Goal: Transaction & Acquisition: Purchase product/service

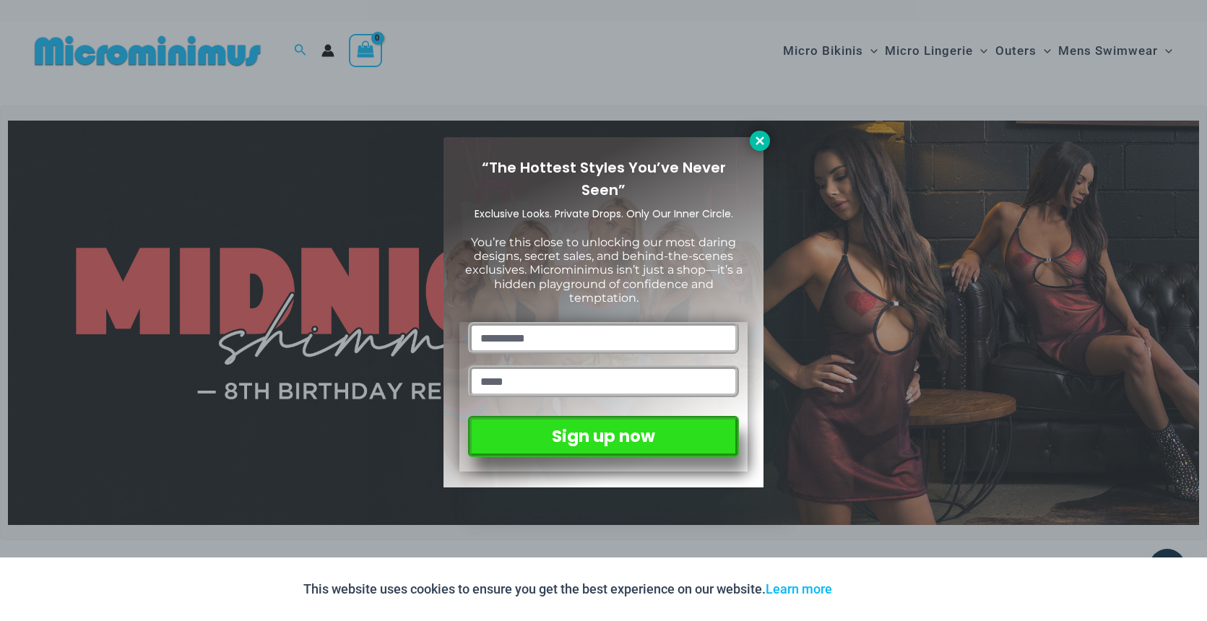
click at [756, 141] on icon at bounding box center [760, 140] width 13 height 13
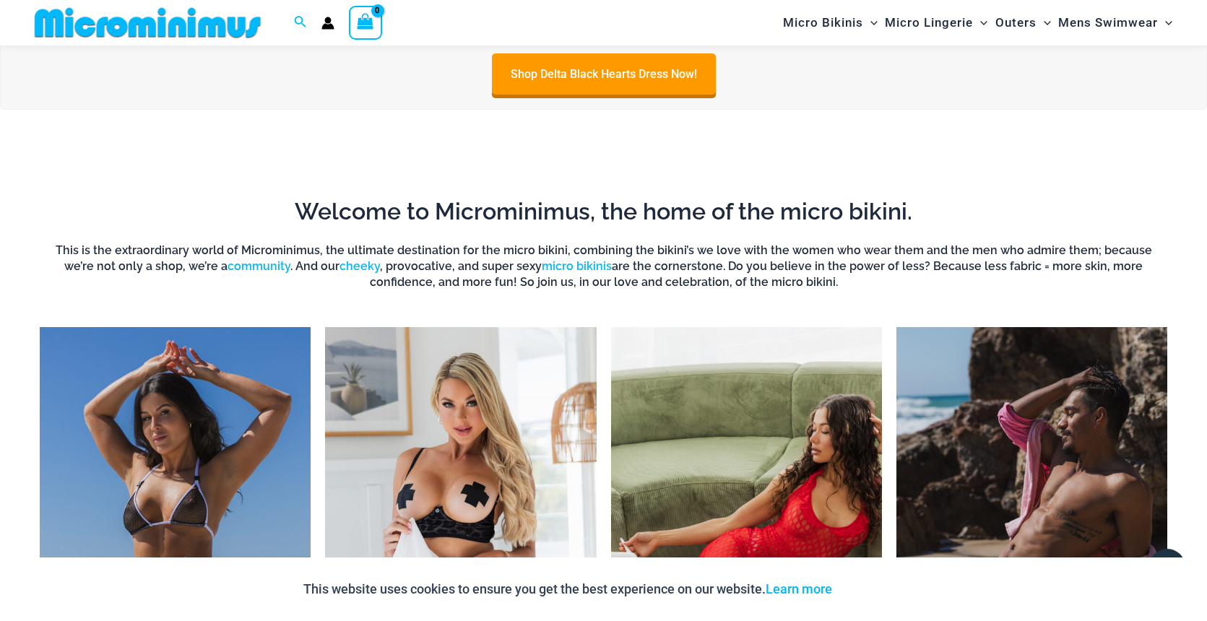
scroll to position [866, 0]
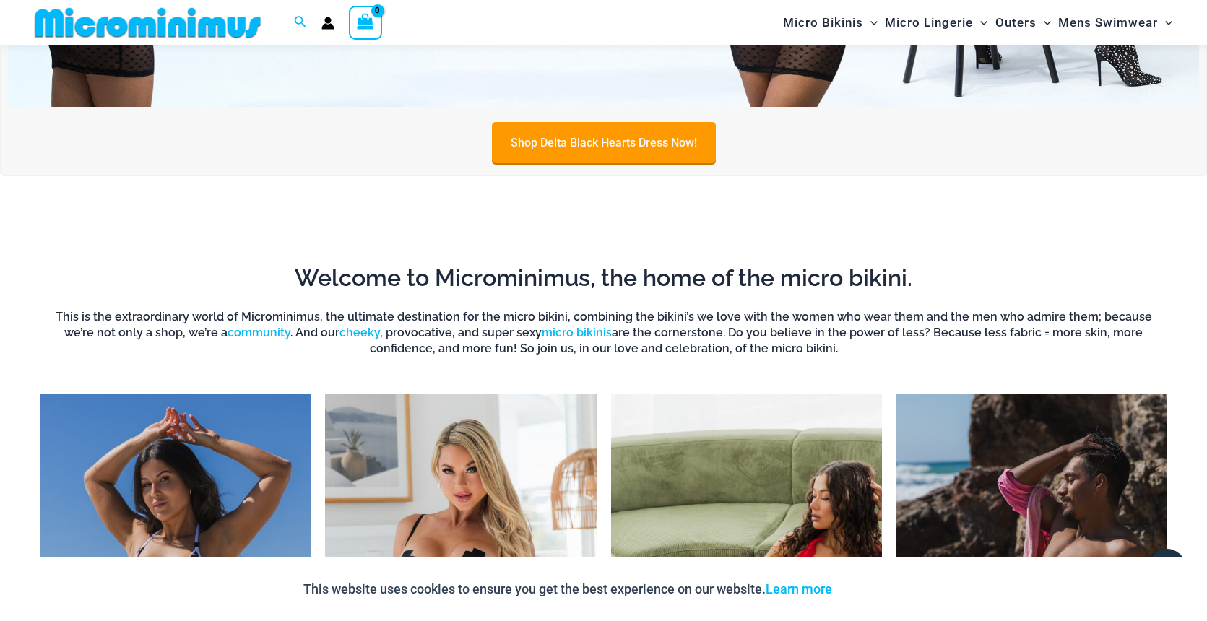
click at [665, 141] on link "Shop Delta Black Hearts Dress Now!" at bounding box center [604, 142] width 224 height 41
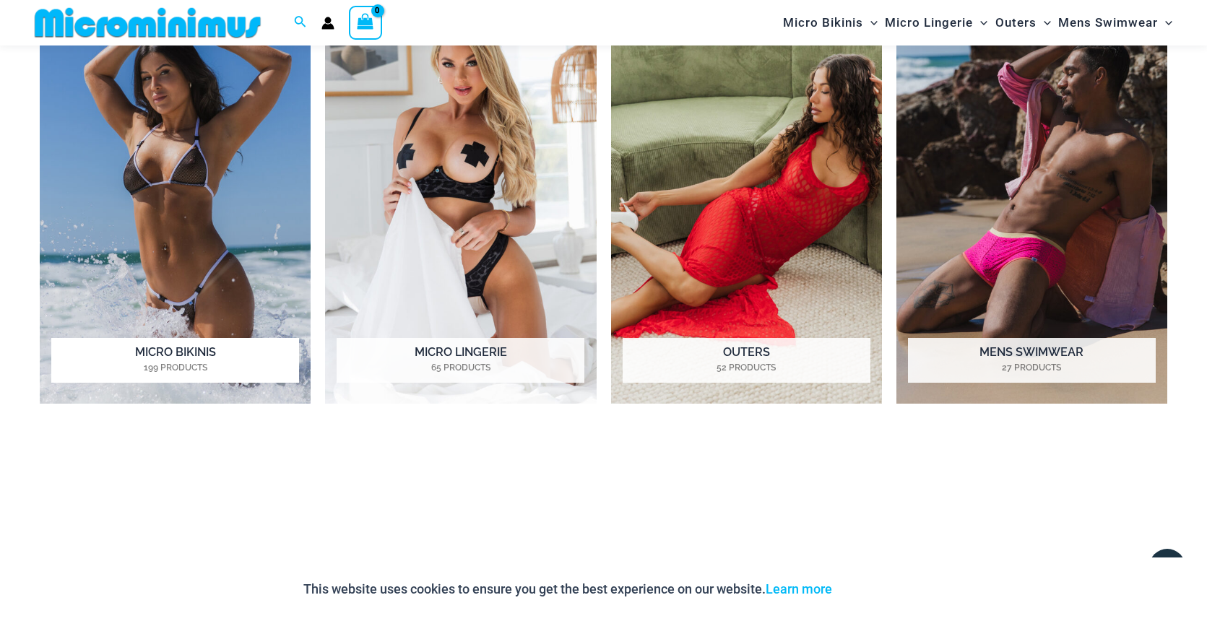
scroll to position [1299, 0]
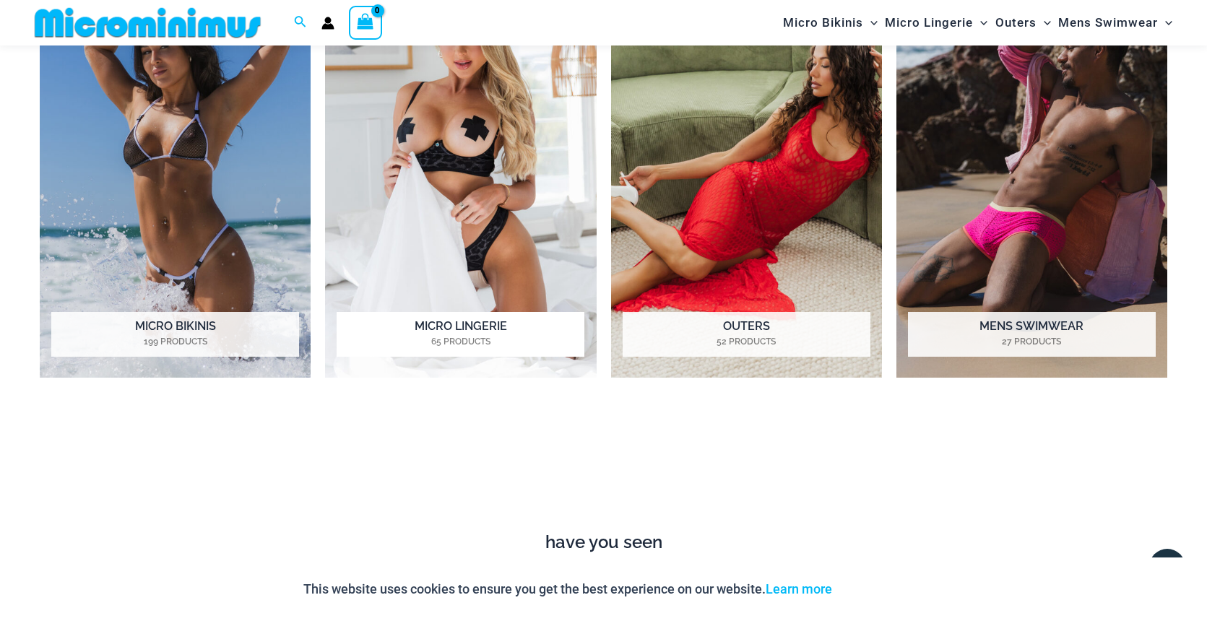
click at [404, 244] on img "Visit product category Micro Lingerie" at bounding box center [460, 169] width 271 height 417
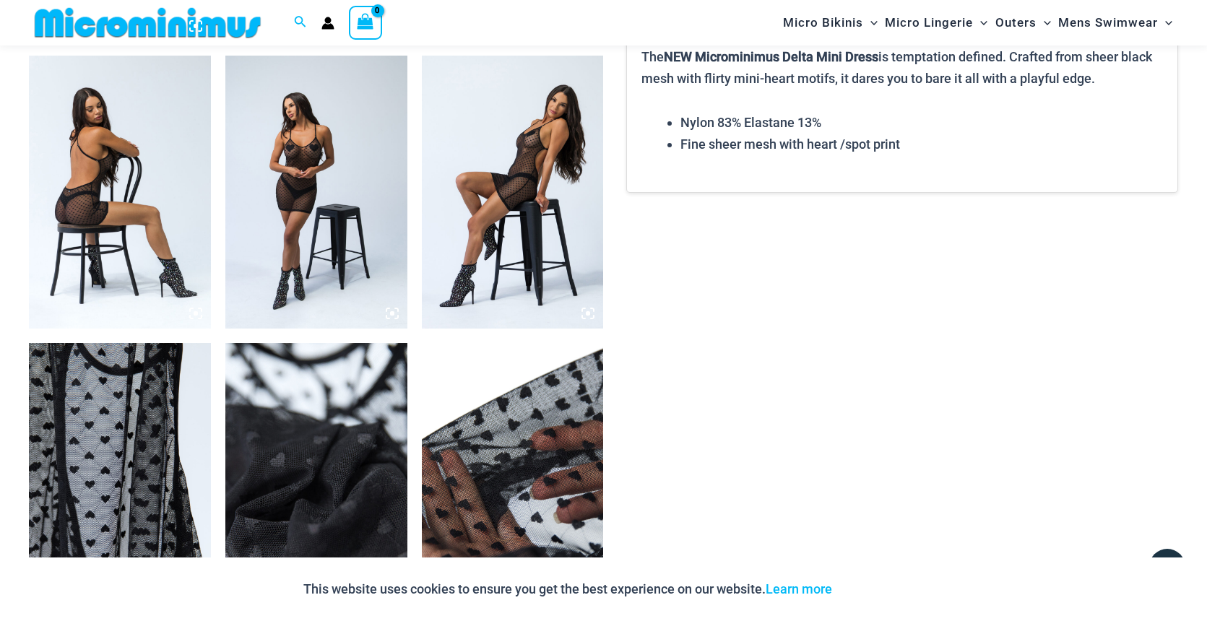
scroll to position [1228, 0]
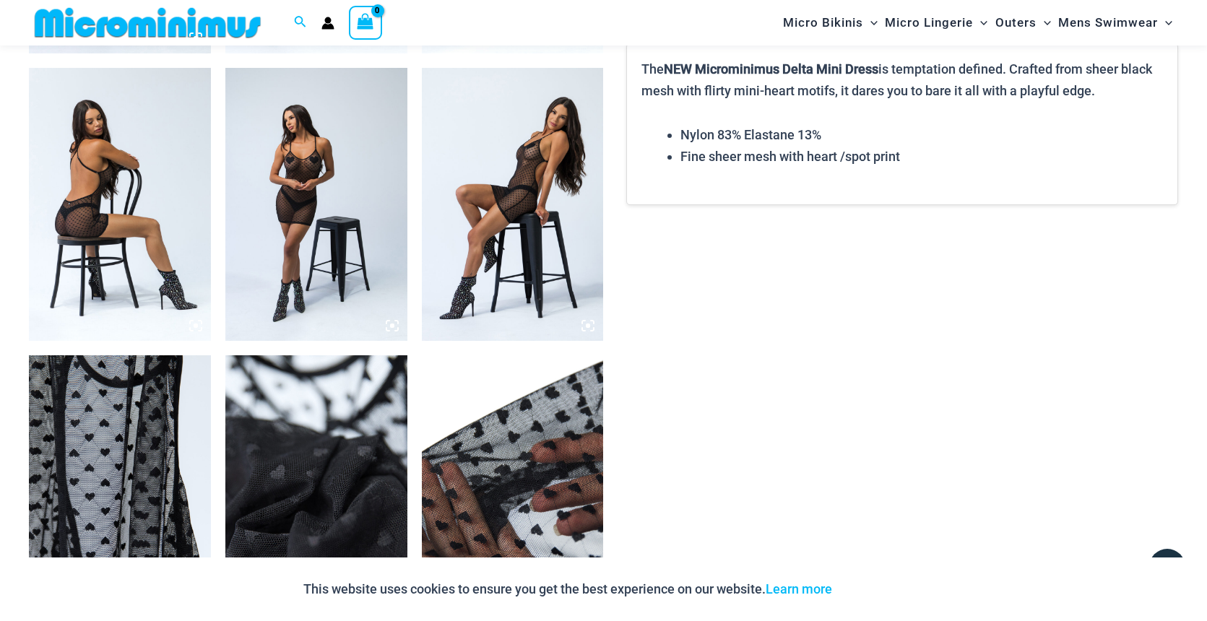
click at [319, 232] on img at bounding box center [316, 204] width 182 height 273
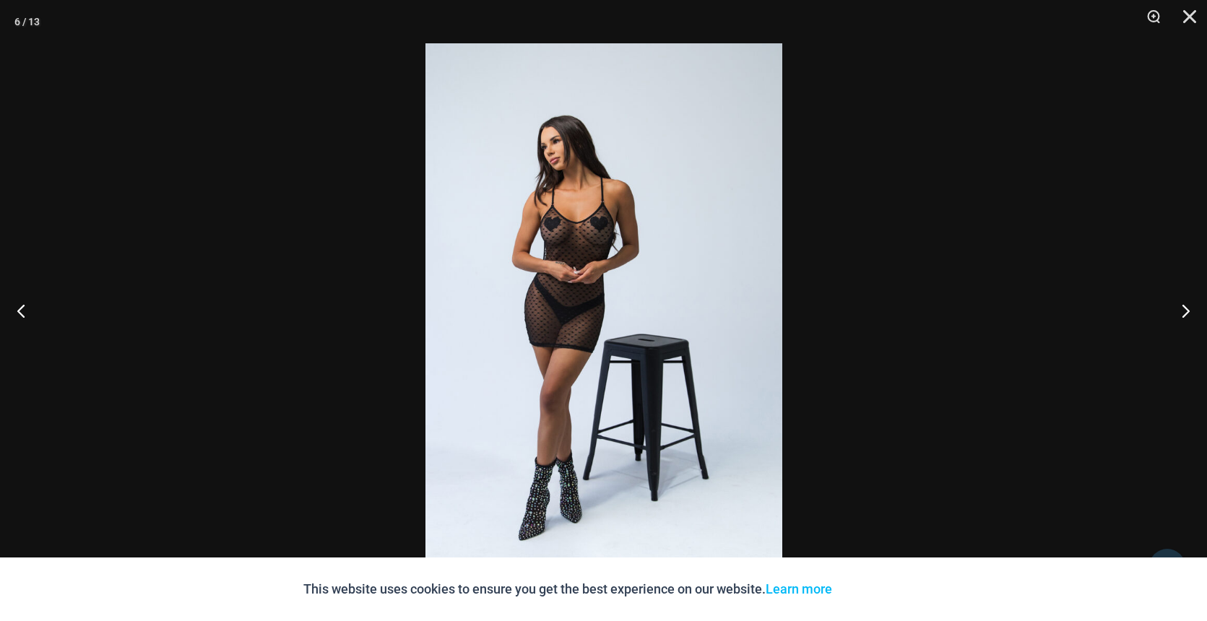
click at [618, 236] on img at bounding box center [604, 310] width 357 height 535
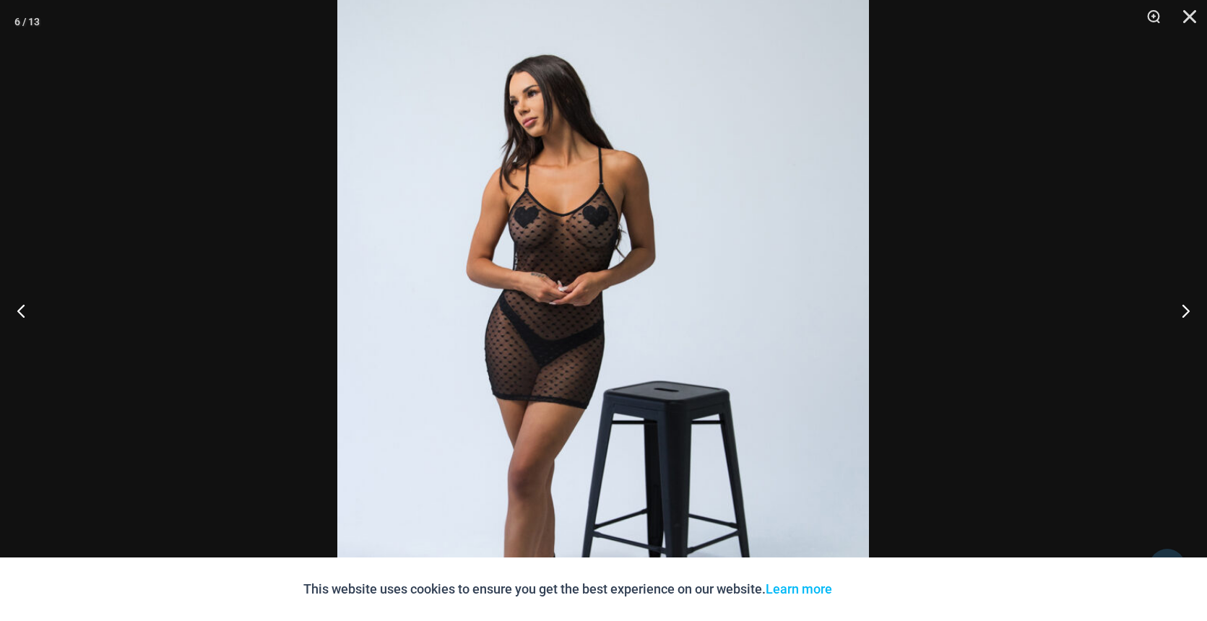
click at [972, 197] on div at bounding box center [603, 310] width 1207 height 621
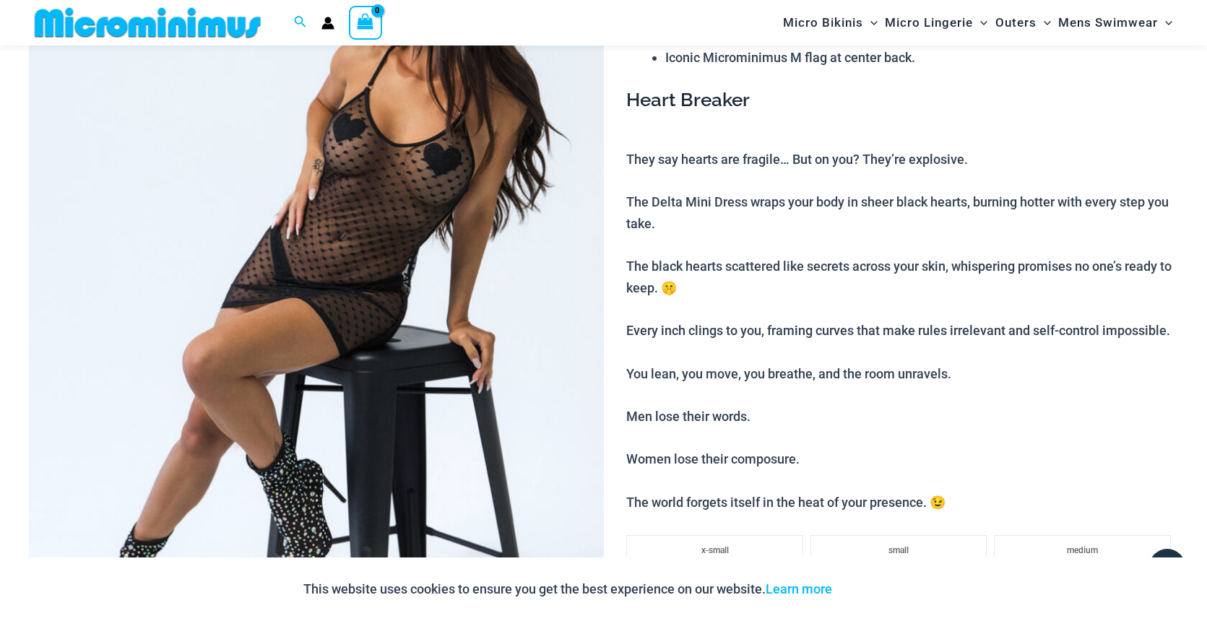
scroll to position [269, 0]
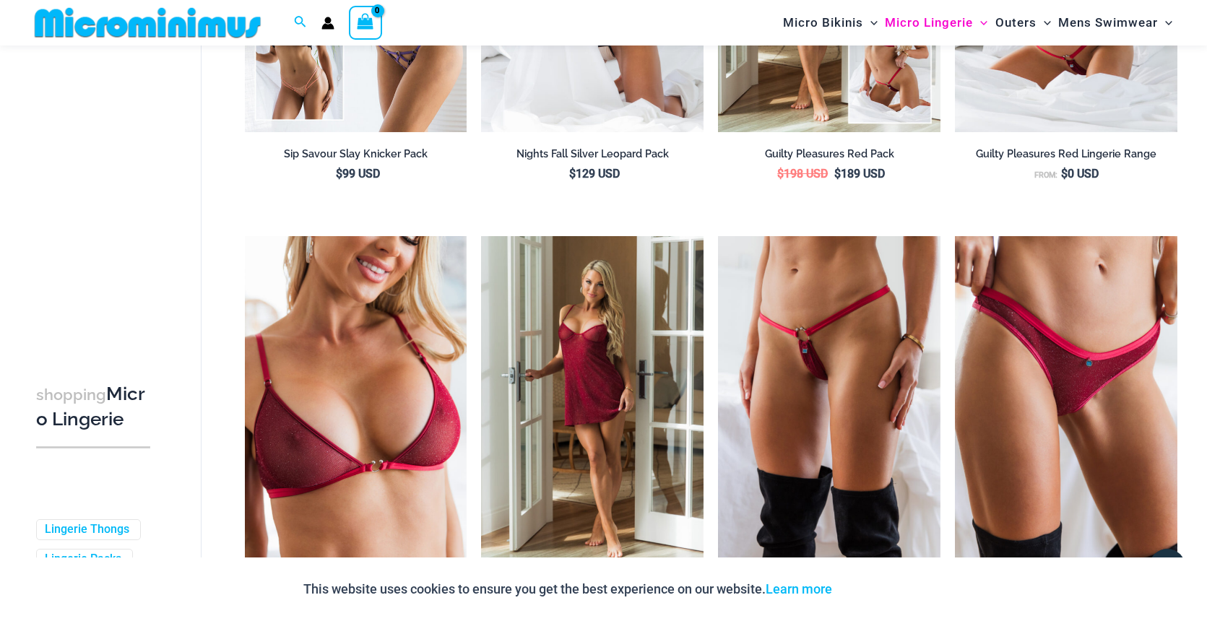
scroll to position [363, 0]
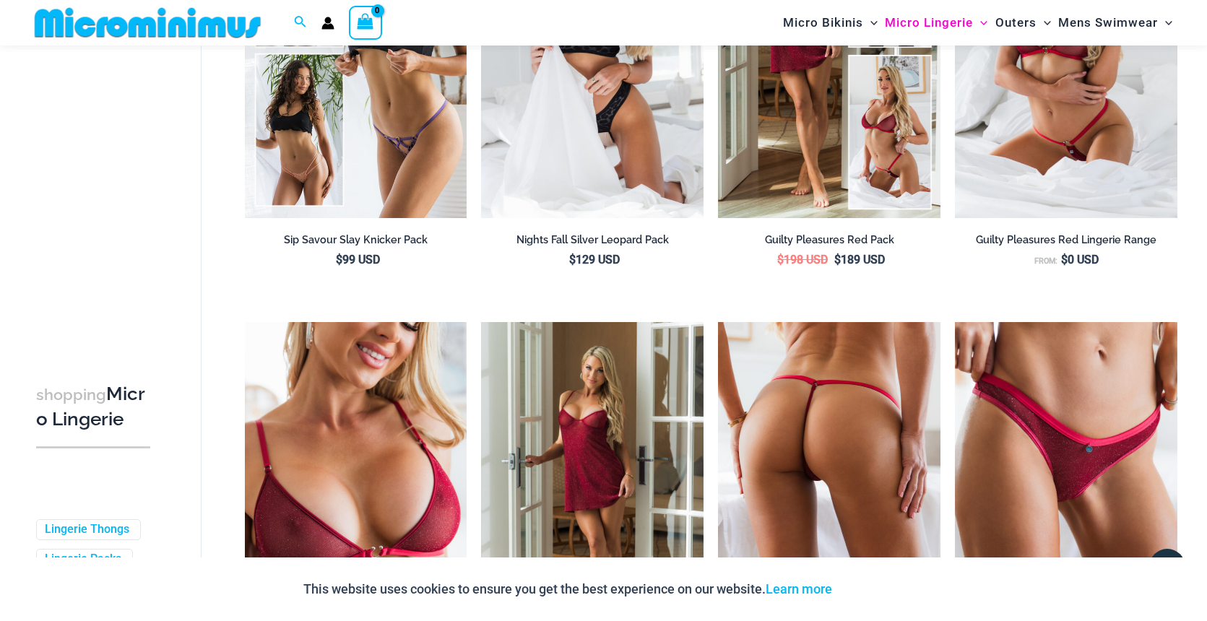
click at [775, 402] on img at bounding box center [829, 489] width 223 height 334
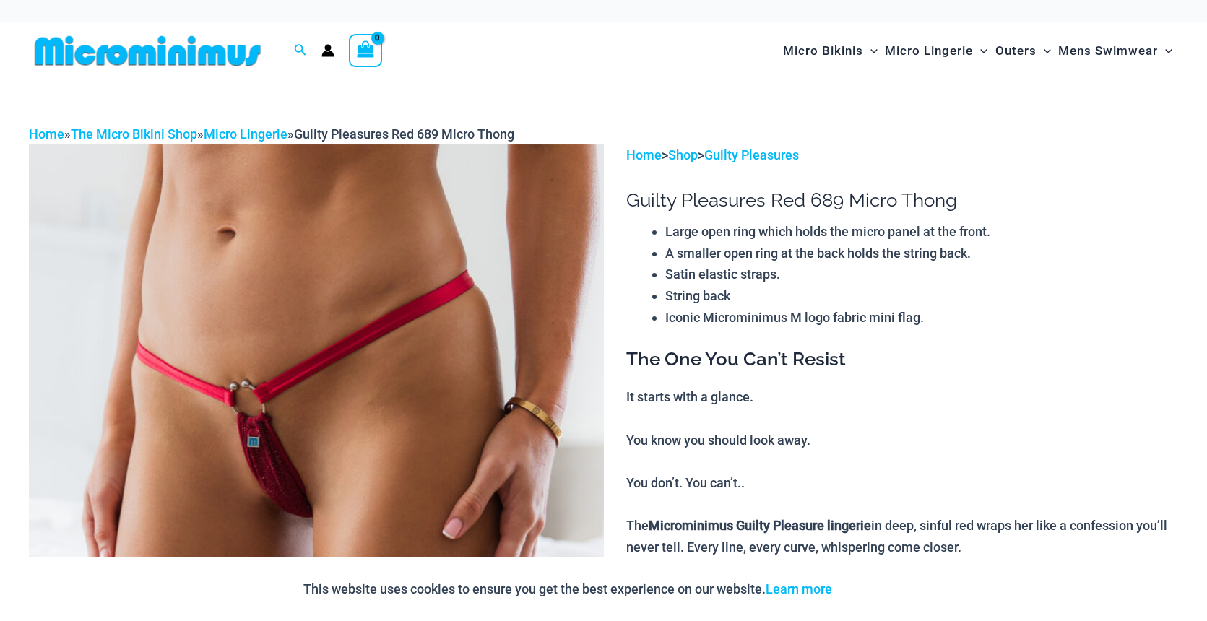
click at [347, 433] on img at bounding box center [316, 576] width 575 height 862
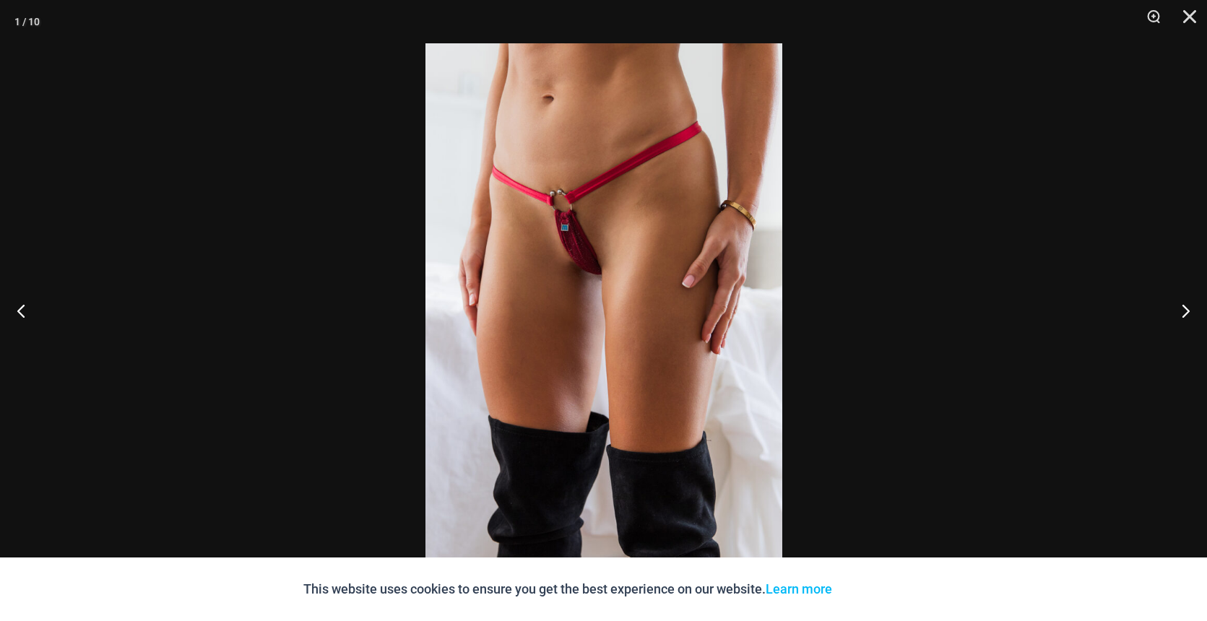
click at [598, 252] on img at bounding box center [604, 310] width 357 height 535
